Goal: Find specific page/section: Find specific page/section

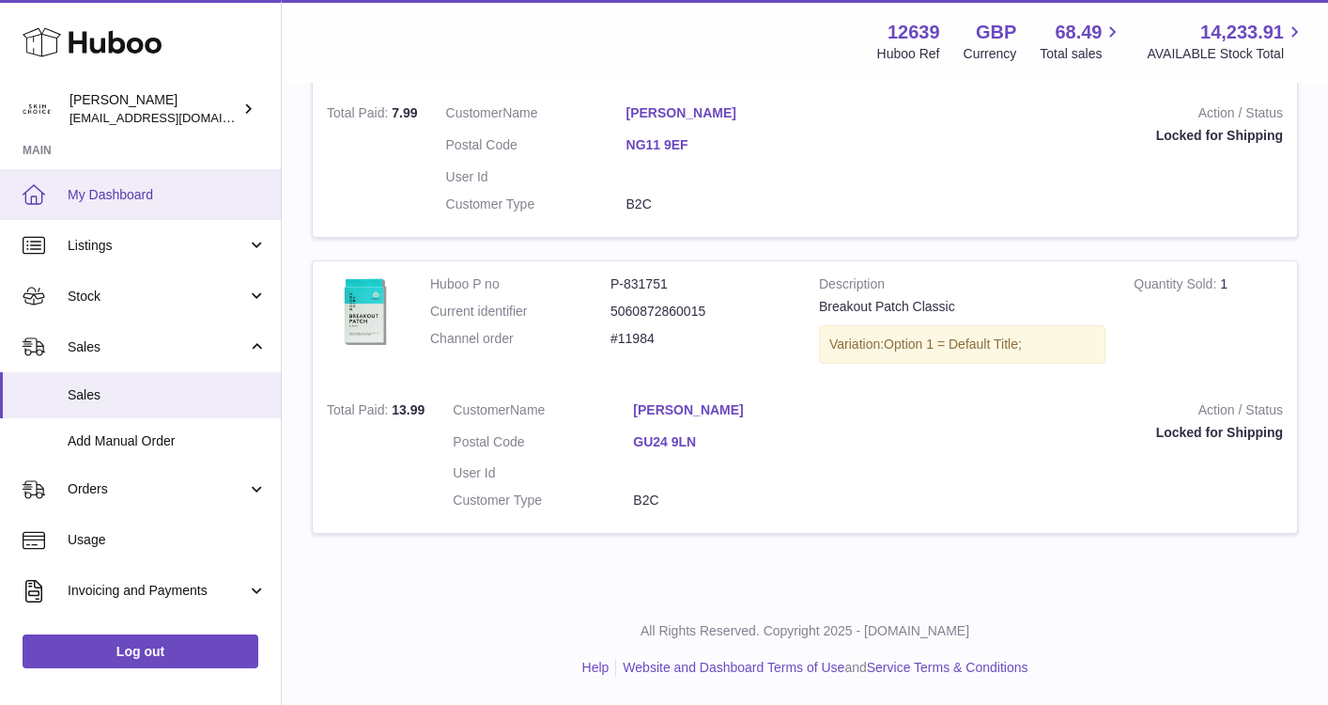
click at [136, 187] on span "My Dashboard" at bounding box center [167, 195] width 199 height 18
click at [138, 189] on span "My Dashboard" at bounding box center [167, 195] width 199 height 18
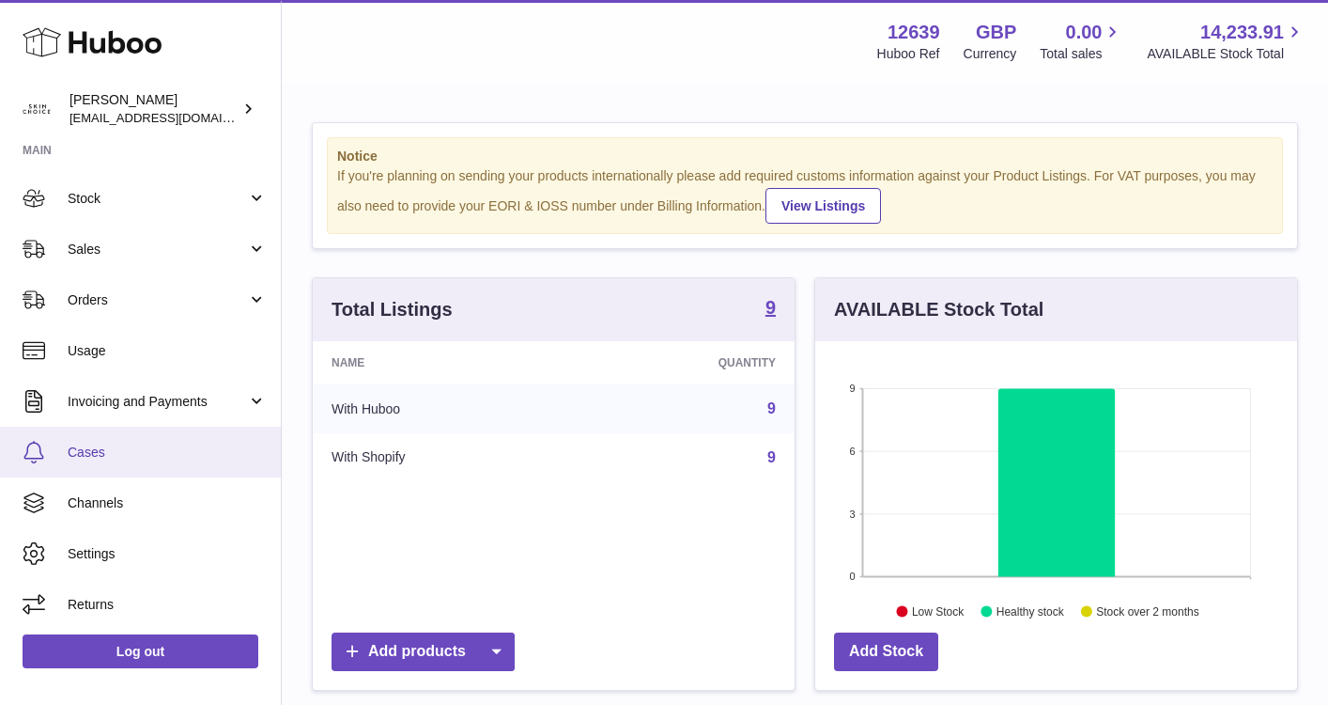
scroll to position [71, 0]
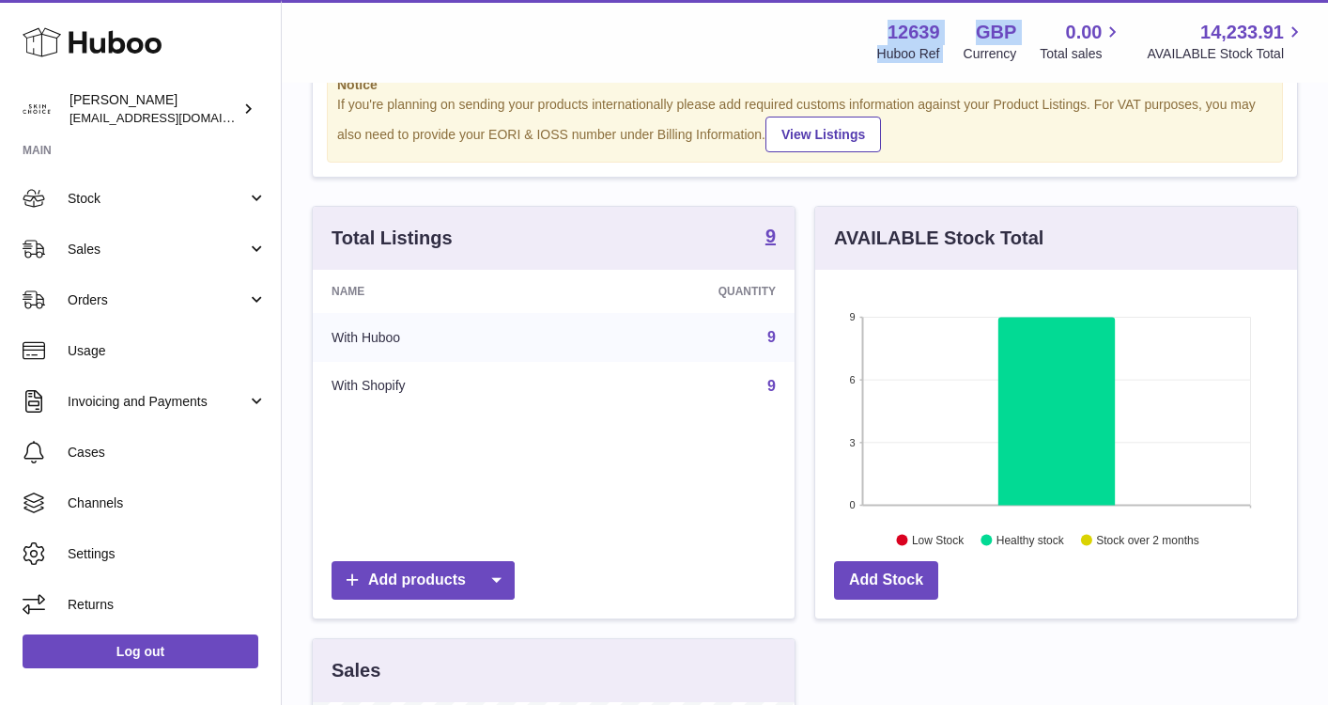
drag, startPoint x: 886, startPoint y: 33, endPoint x: 968, endPoint y: 47, distance: 82.9
click at [967, 45] on div "12639 Huboo Ref GBP Currency 0.00 Total sales 14,233.91 AVAILABLE Stock Total" at bounding box center [1080, 41] width 452 height 43
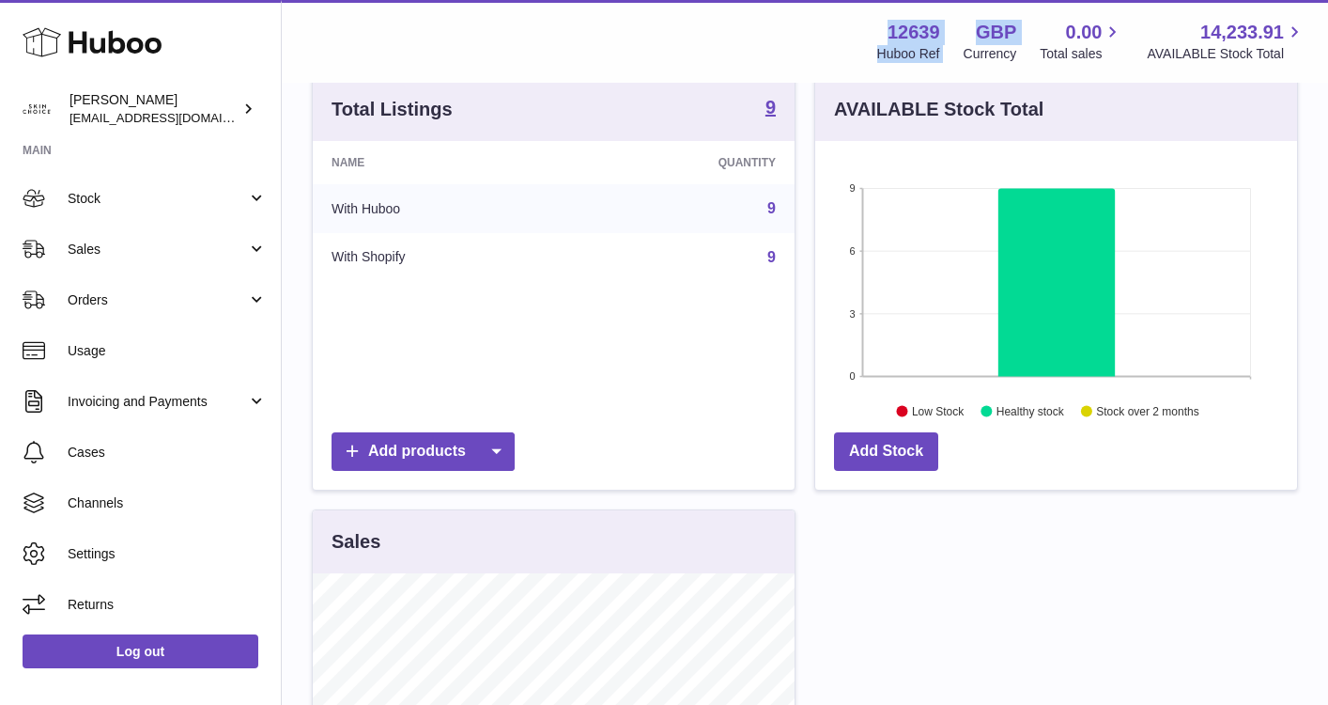
scroll to position [0, 0]
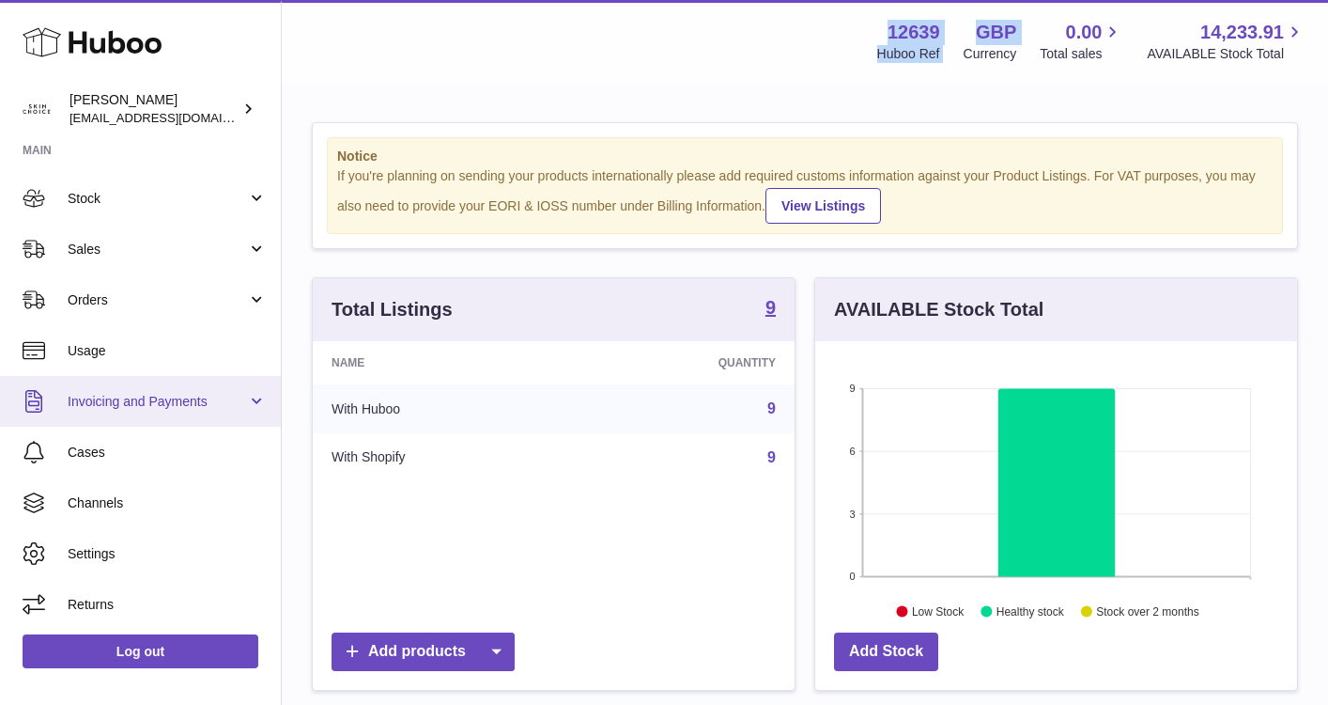
click at [176, 408] on span "Invoicing and Payments" at bounding box center [157, 402] width 179 height 18
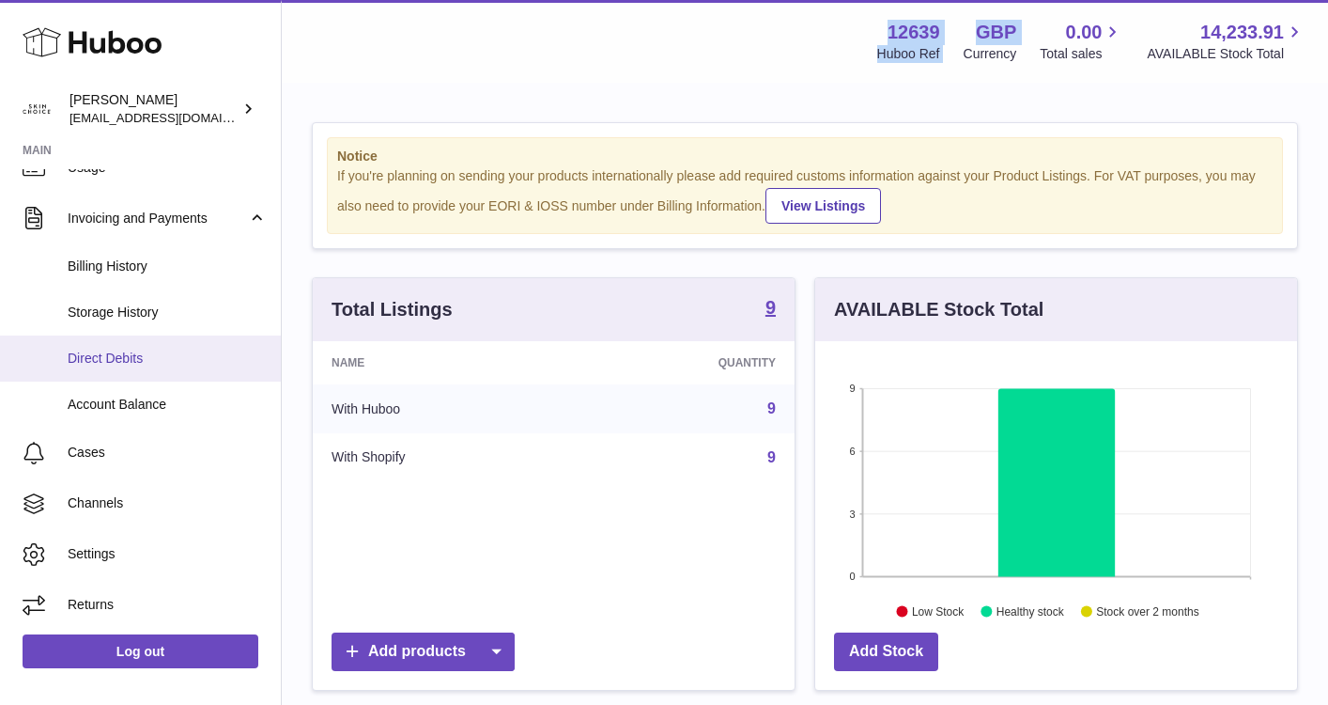
scroll to position [3, 0]
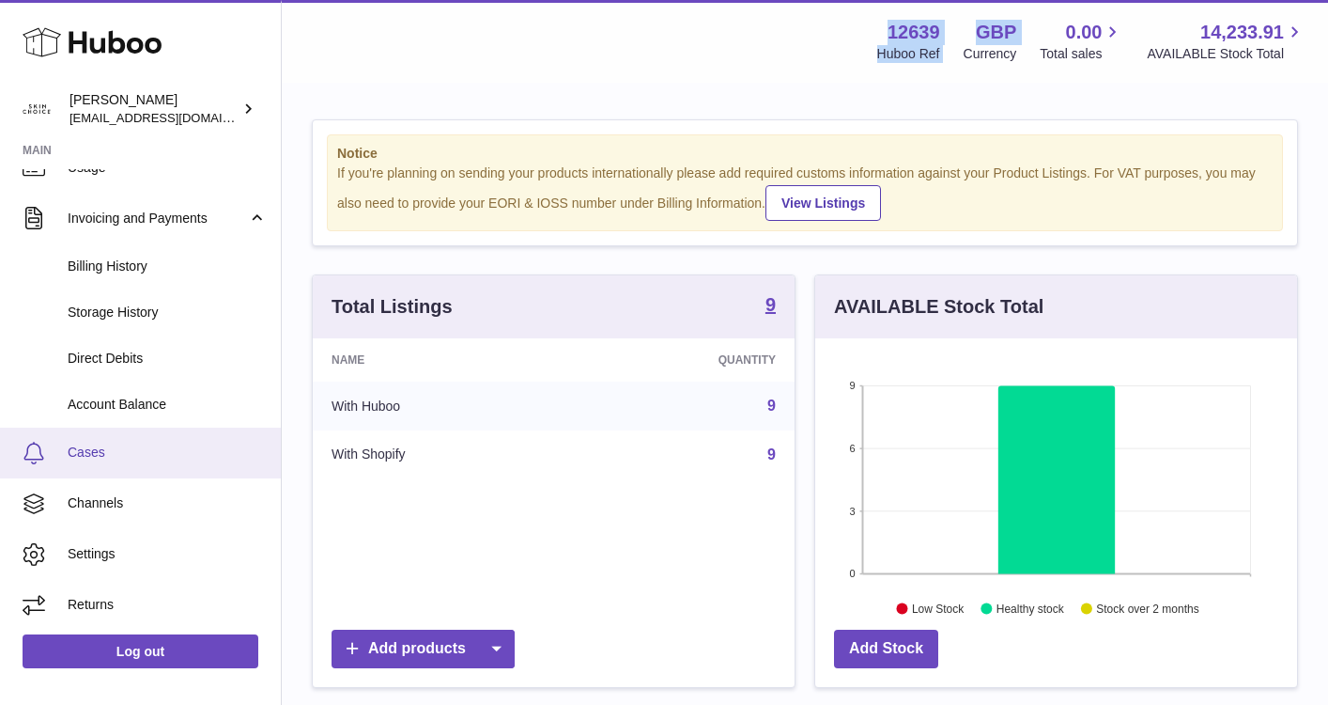
click at [153, 454] on span "Cases" at bounding box center [167, 452] width 199 height 18
